Goal: Information Seeking & Learning: Learn about a topic

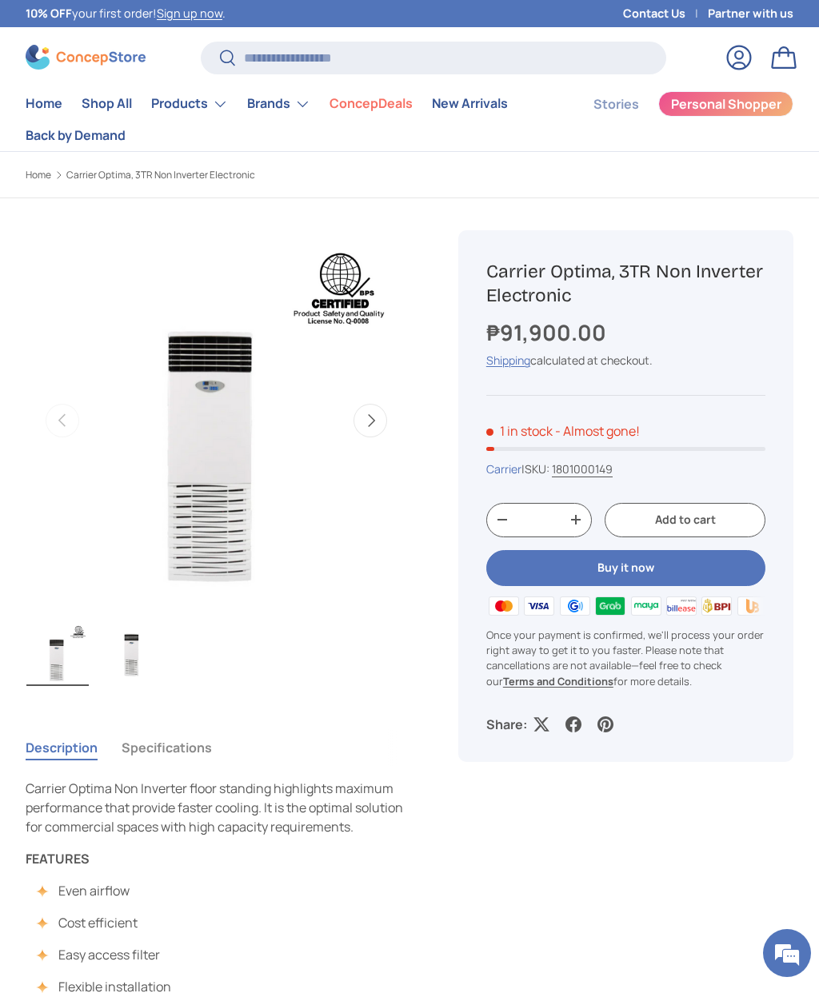
click at [373, 417] on button "Next" at bounding box center [370, 421] width 34 height 34
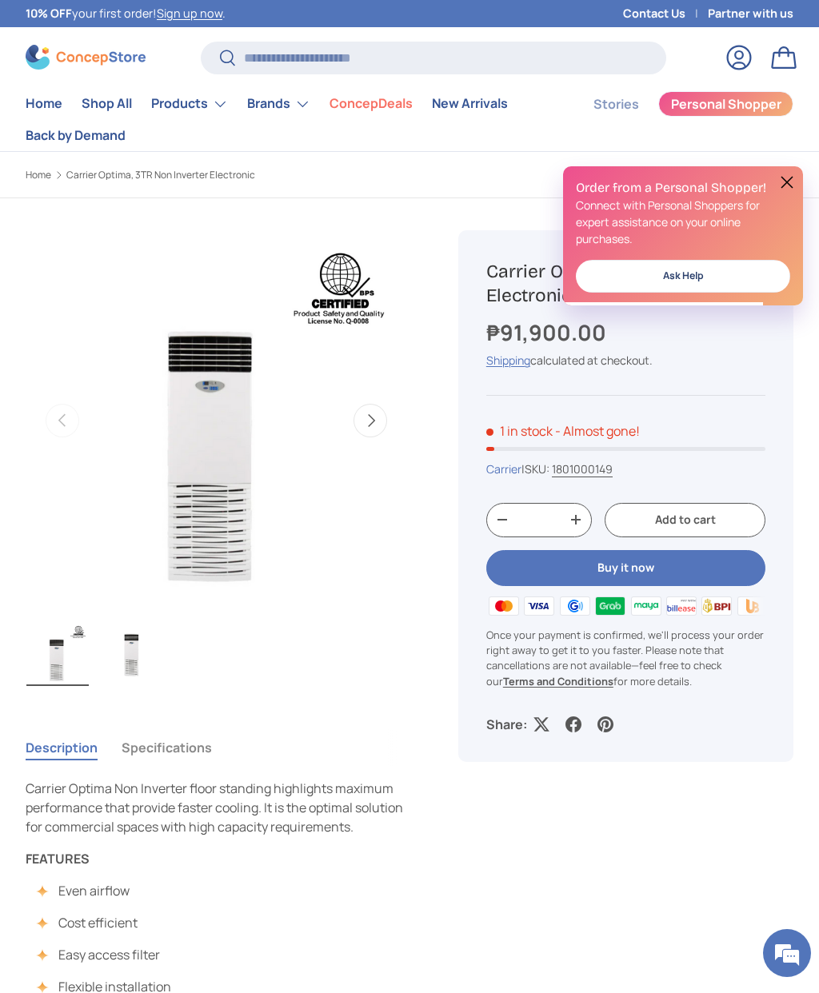
click at [794, 174] on button at bounding box center [786, 182] width 19 height 19
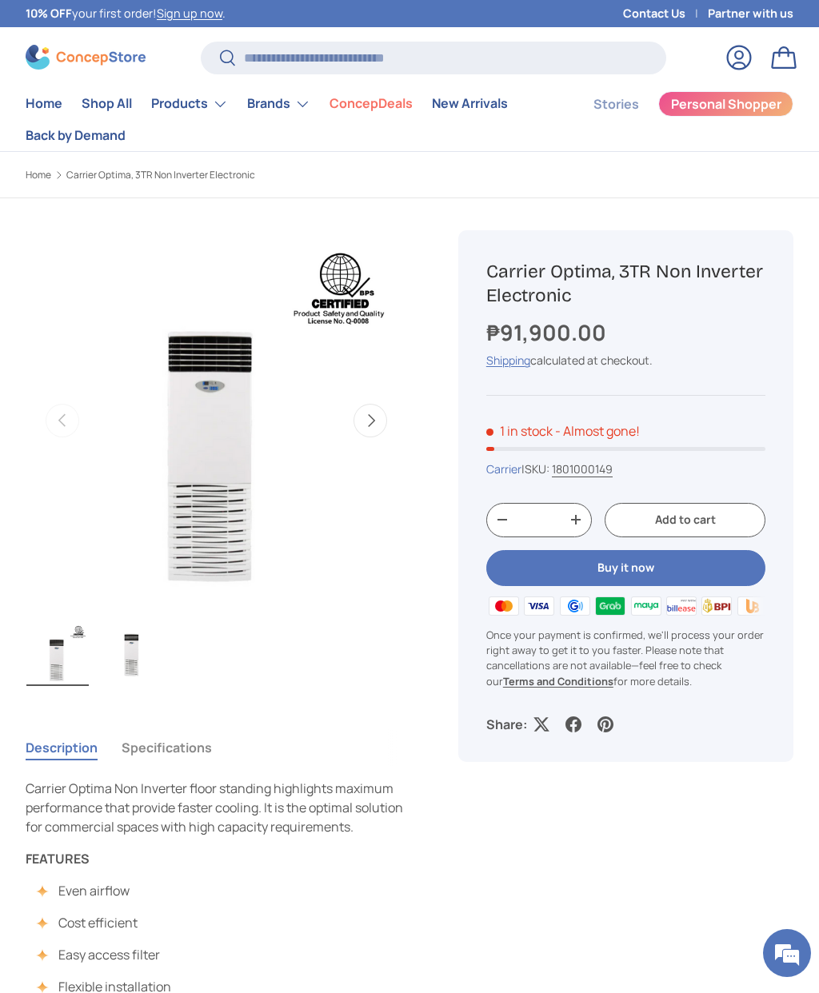
click at [147, 740] on button "Specifications" at bounding box center [167, 747] width 90 height 37
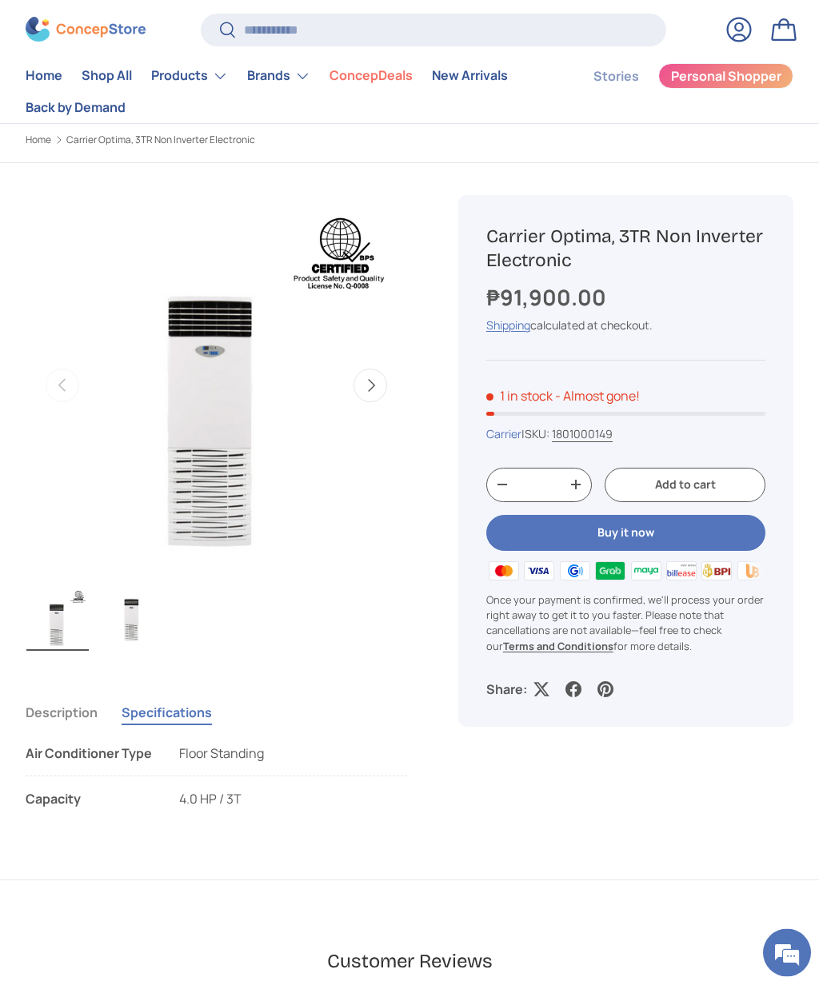
scroll to position [35, 0]
click at [165, 760] on li "Air Conditioner Type Floor Standing" at bounding box center [216, 760] width 381 height 33
click at [56, 711] on button "Description" at bounding box center [62, 712] width 72 height 37
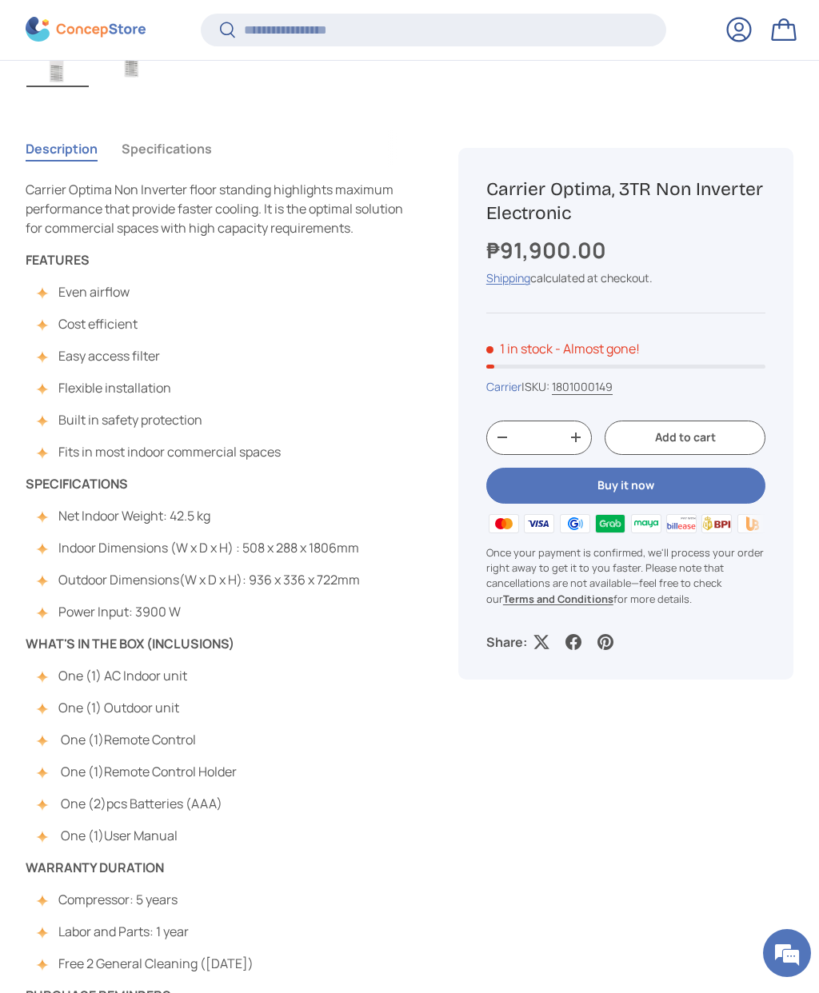
scroll to position [597, 0]
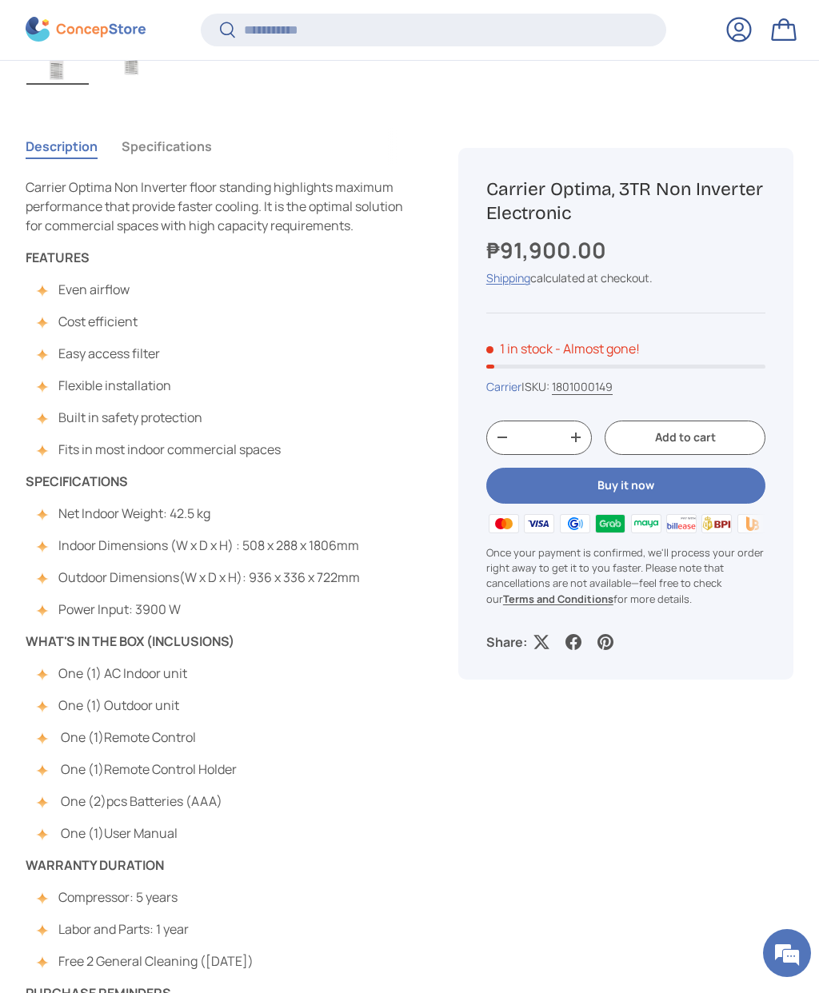
click at [693, 767] on div "Carrier Optima, 3TR Non Inverter Electronic ₱91,900.00 Unit price / Unavailable…" at bounding box center [613, 441] width 361 height 1687
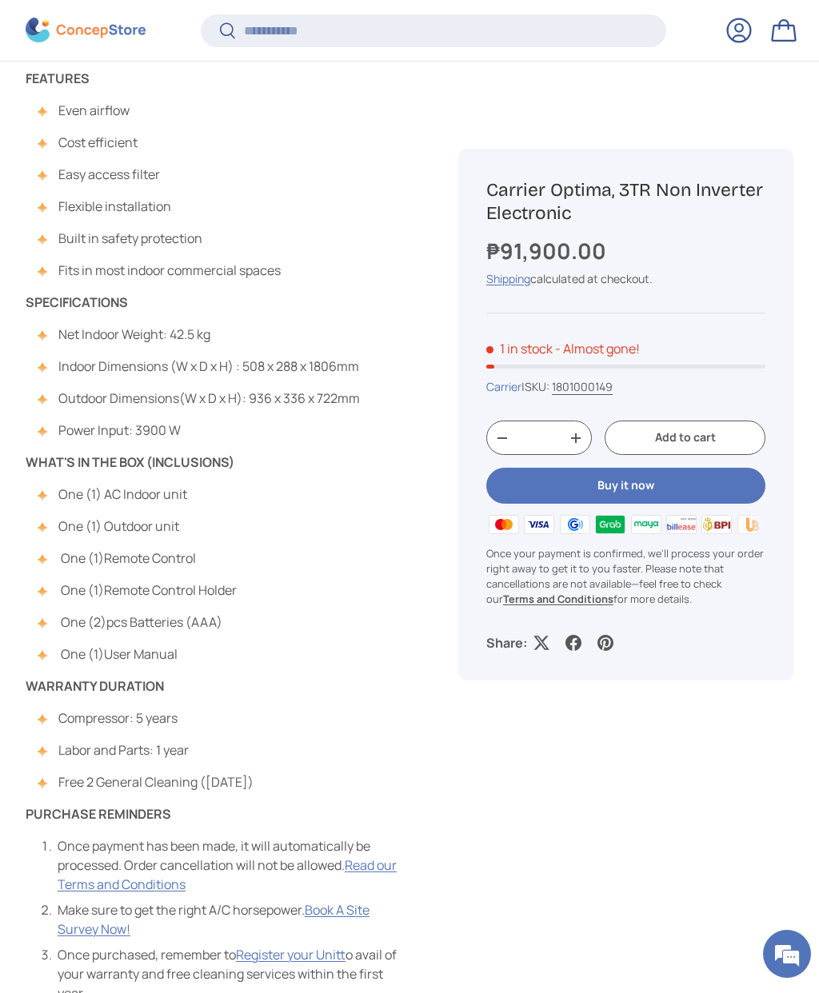
scroll to position [776, 0]
